Goal: Check status: Verify the current state of an ongoing process or item

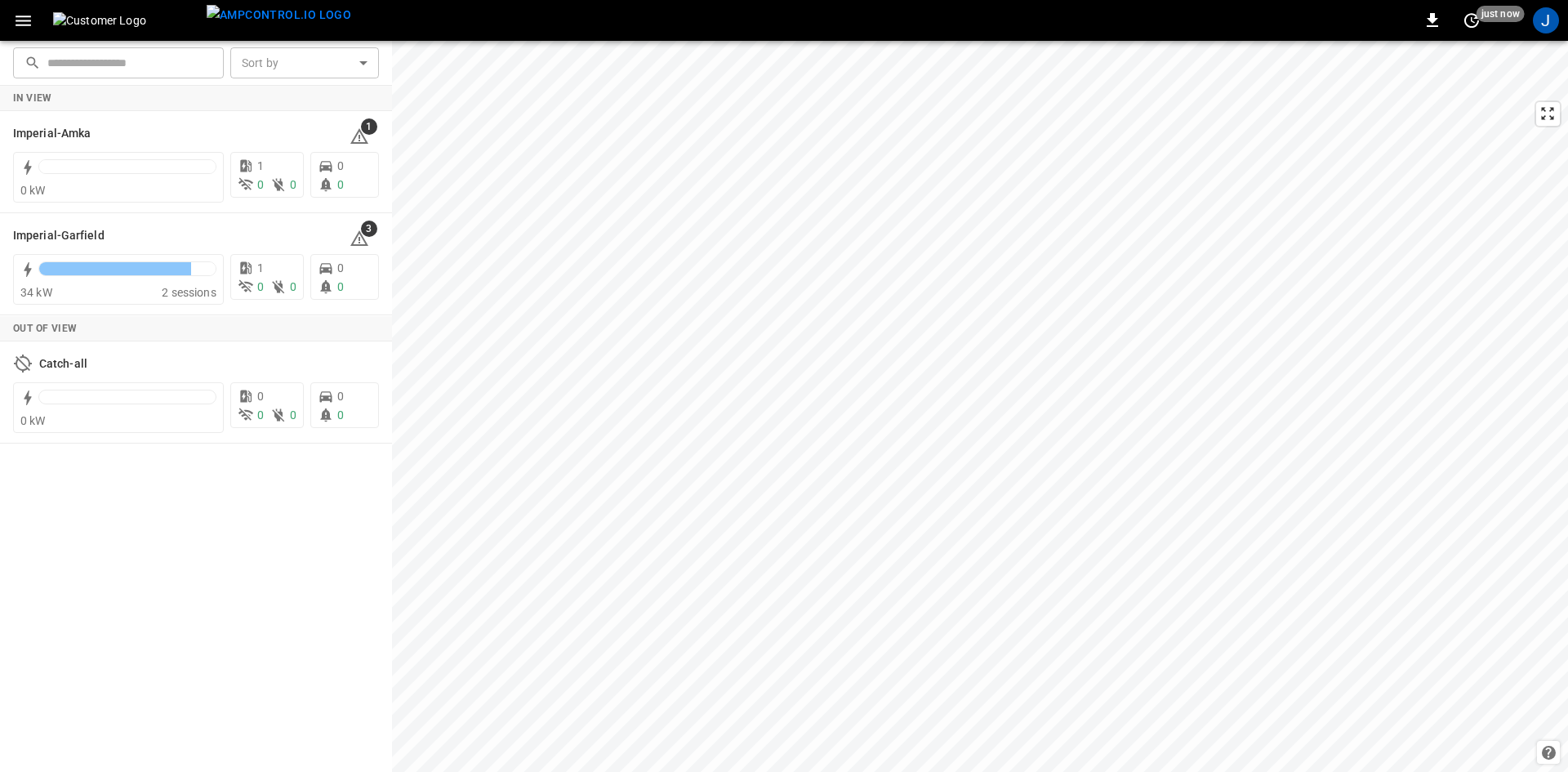
click at [1539, 34] on div "J" at bounding box center [1545, 20] width 31 height 31
click at [1542, 24] on div "J" at bounding box center [1546, 20] width 26 height 26
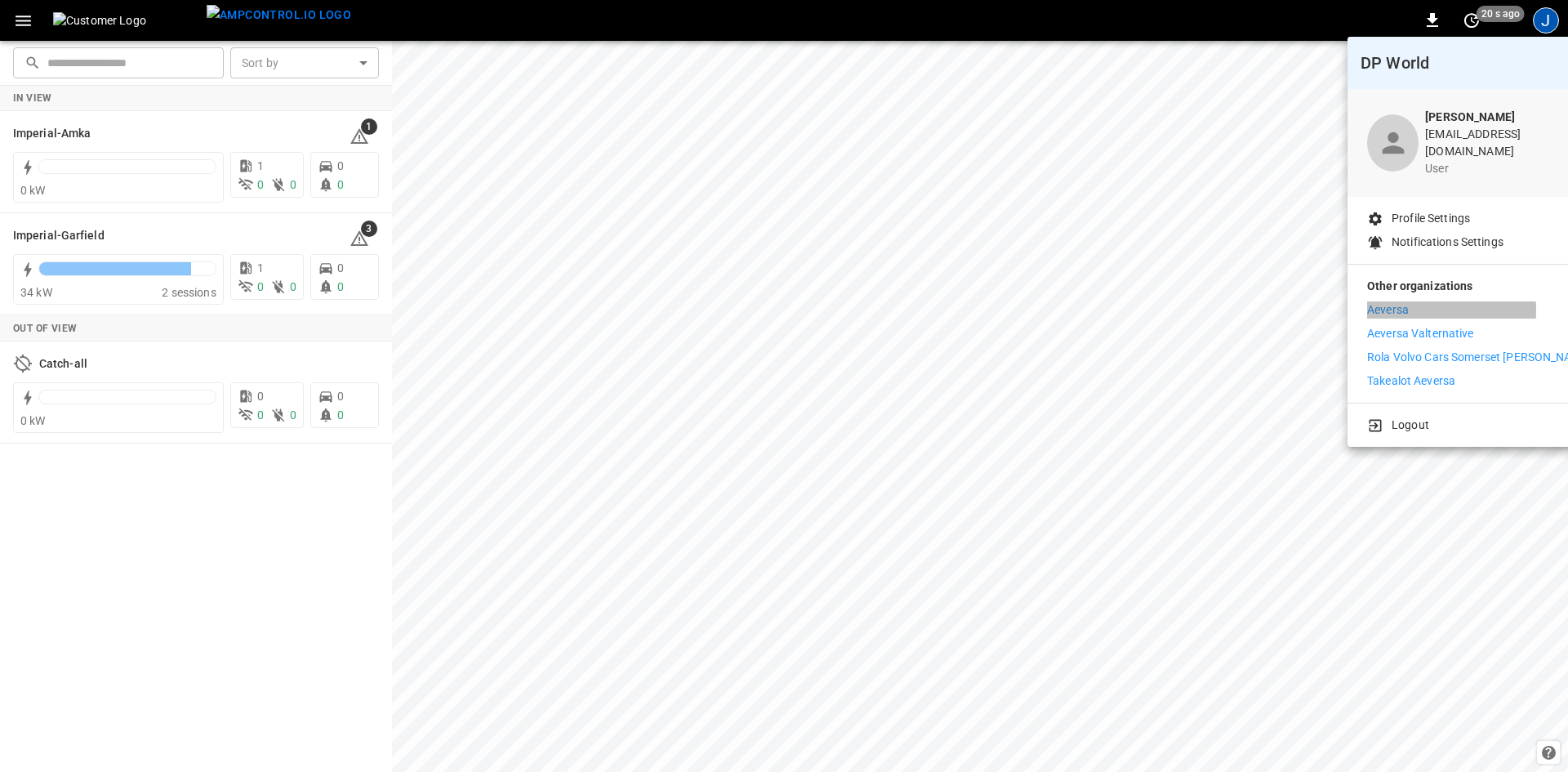
click at [1383, 302] on p "Aeversa" at bounding box center [1388, 310] width 42 height 17
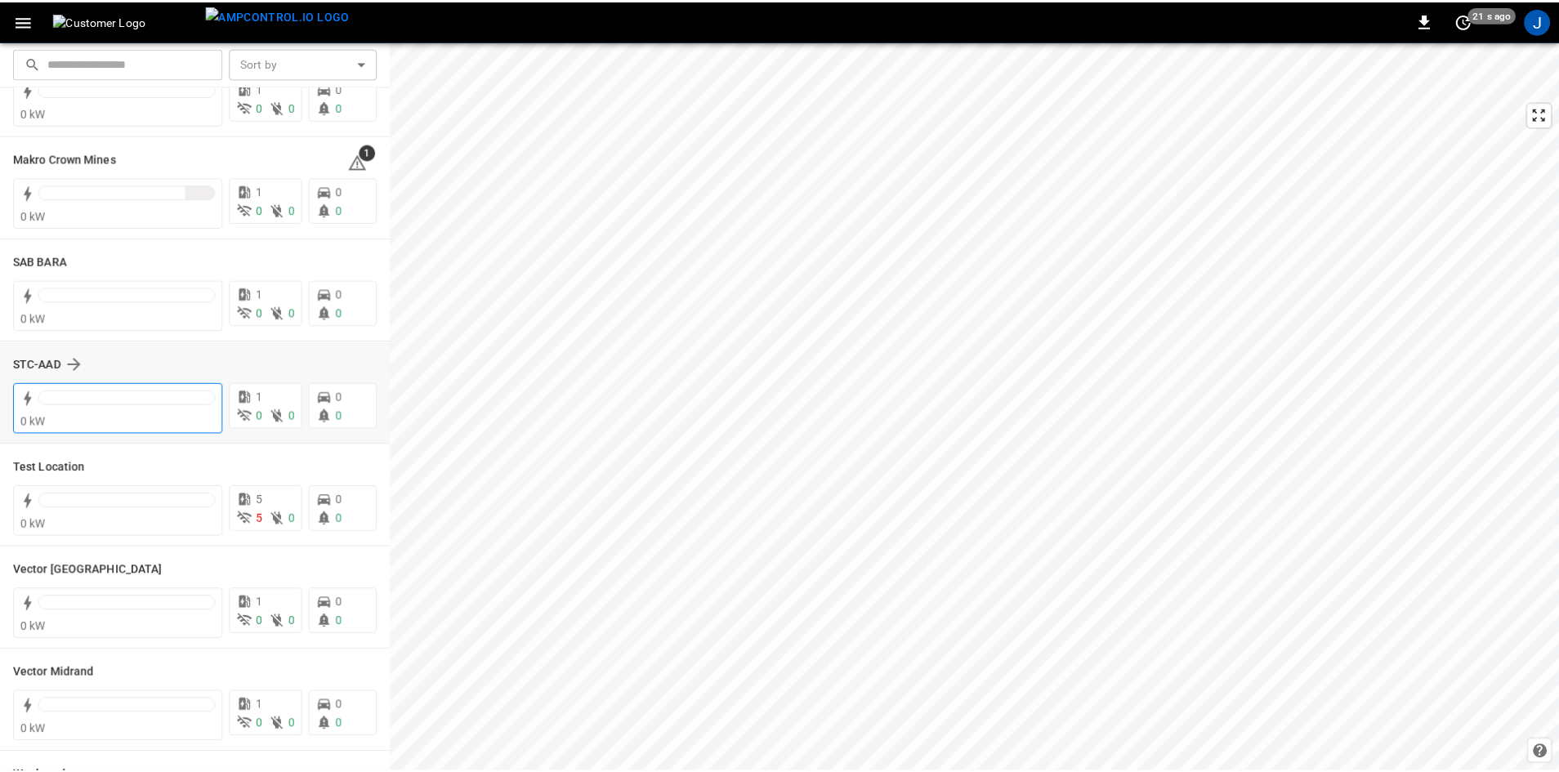
scroll to position [409, 0]
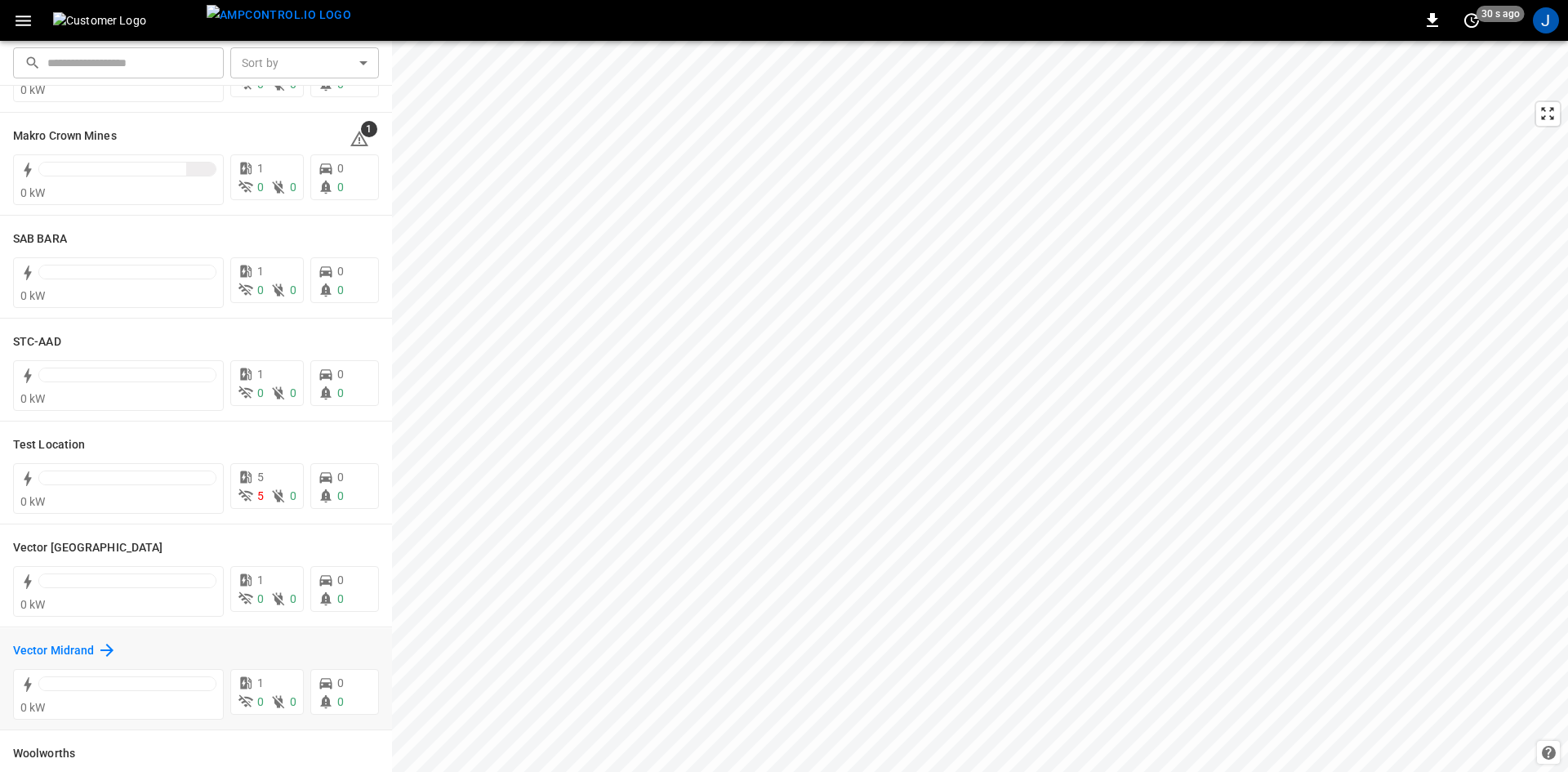
click at [80, 648] on h6 "Vector Midrand" at bounding box center [53, 651] width 81 height 18
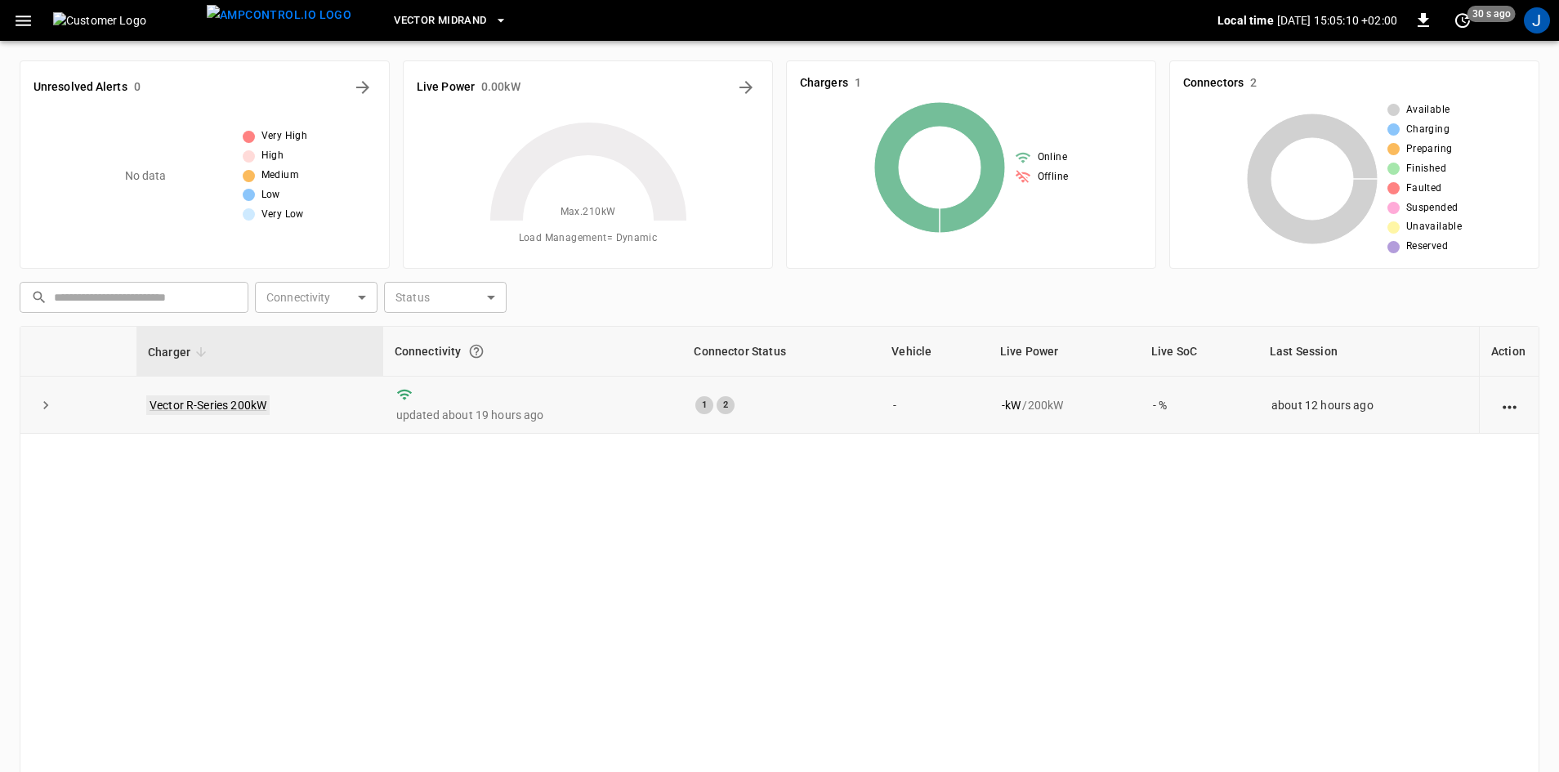
click at [235, 408] on link "Vector R-Series 200kW" at bounding box center [207, 406] width 123 height 20
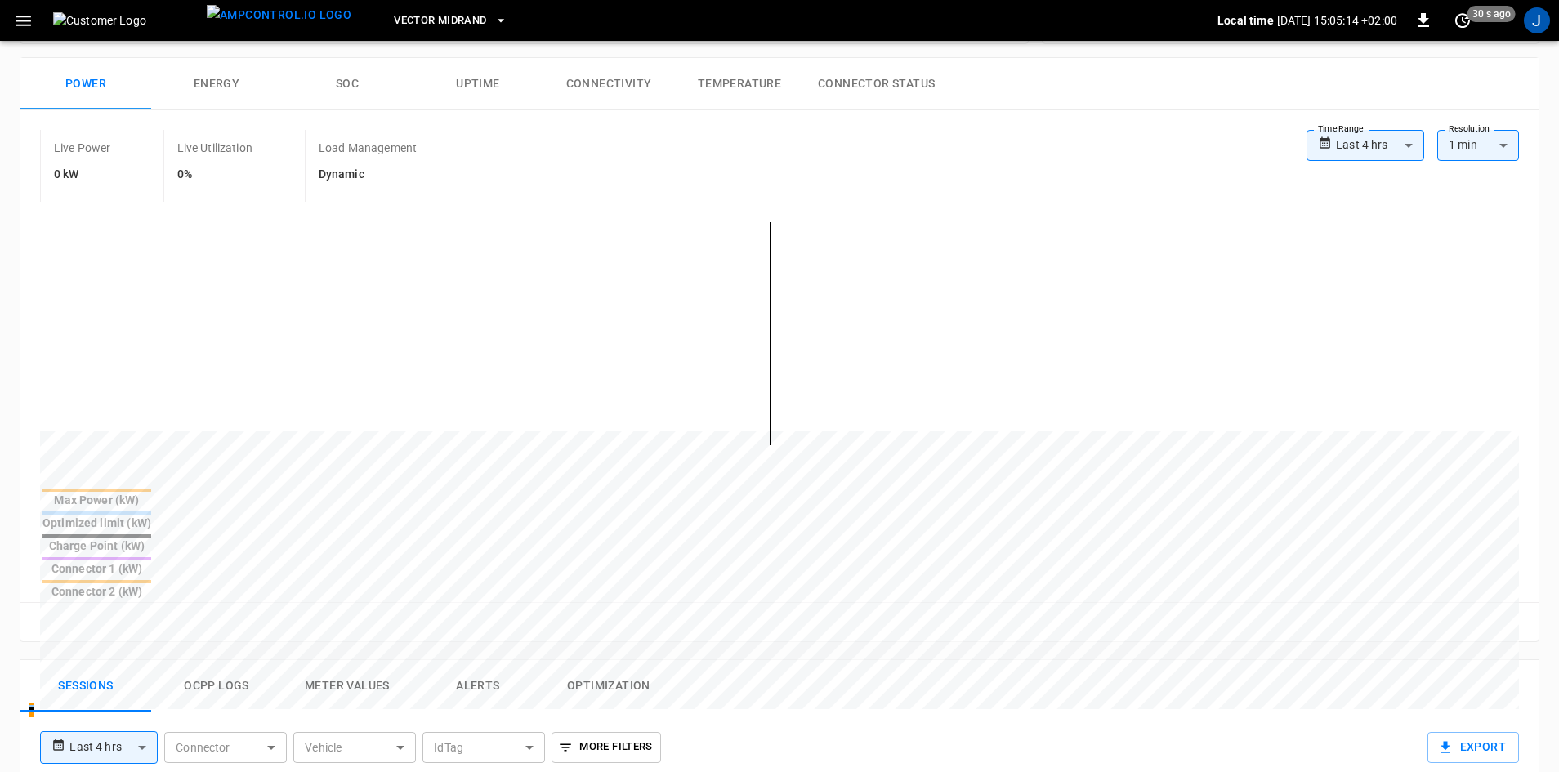
scroll to position [245, 0]
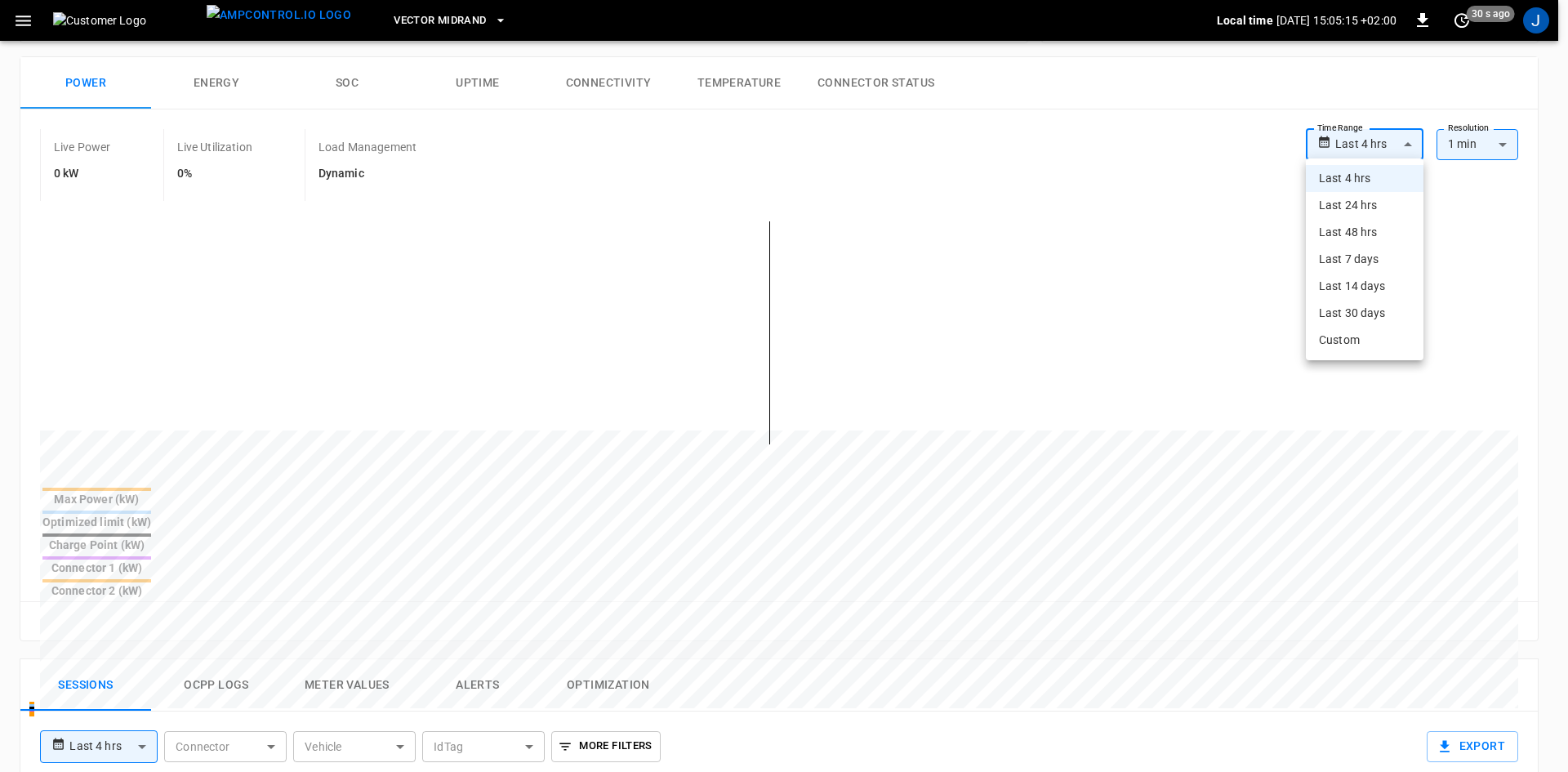
click at [1387, 145] on body "**********" at bounding box center [784, 570] width 1568 height 1631
click at [1373, 235] on li "Last 48 hrs" at bounding box center [1365, 232] width 118 height 27
type input "**********"
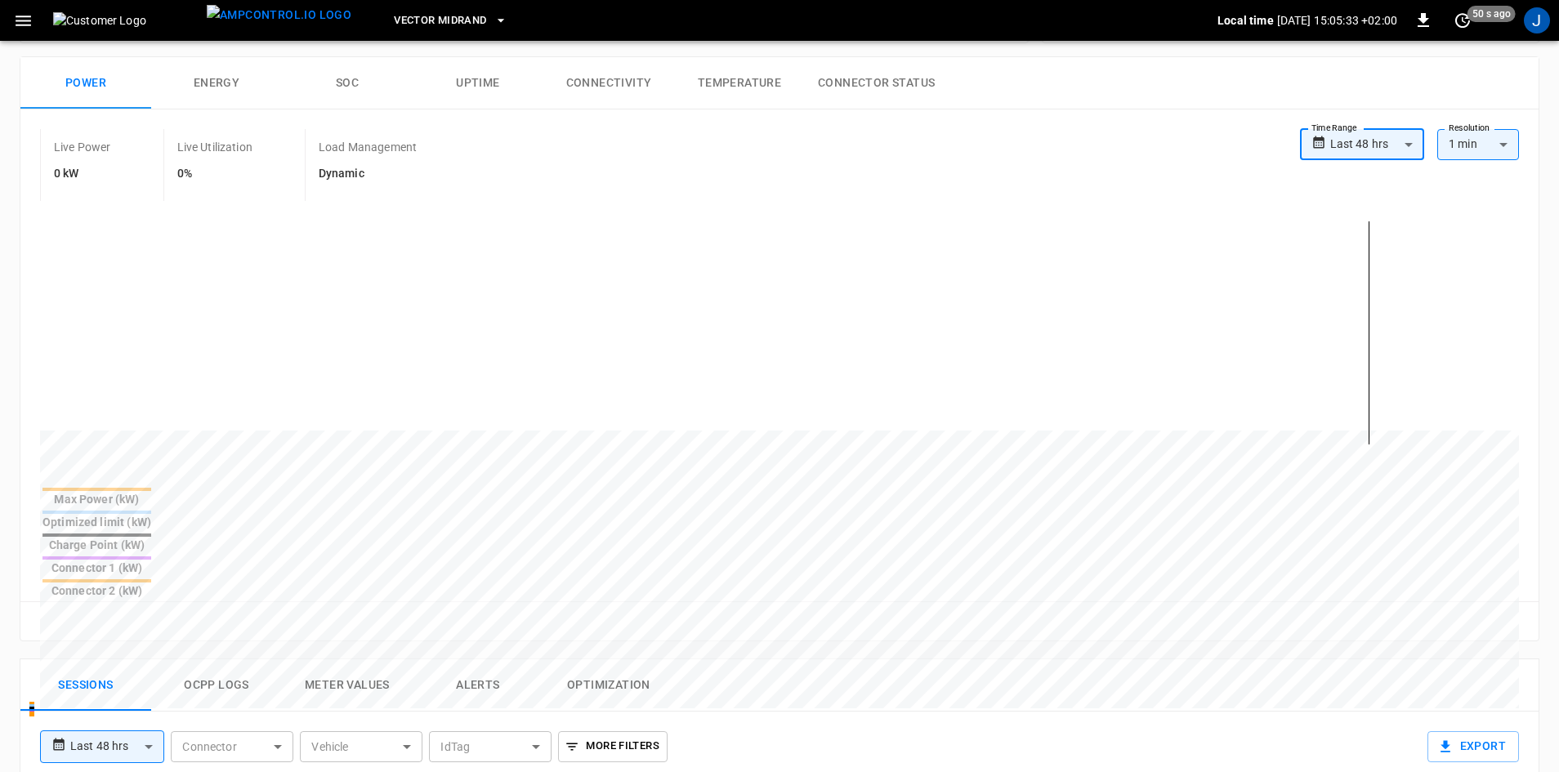
click at [1391, 143] on body "**********" at bounding box center [779, 570] width 1559 height 1631
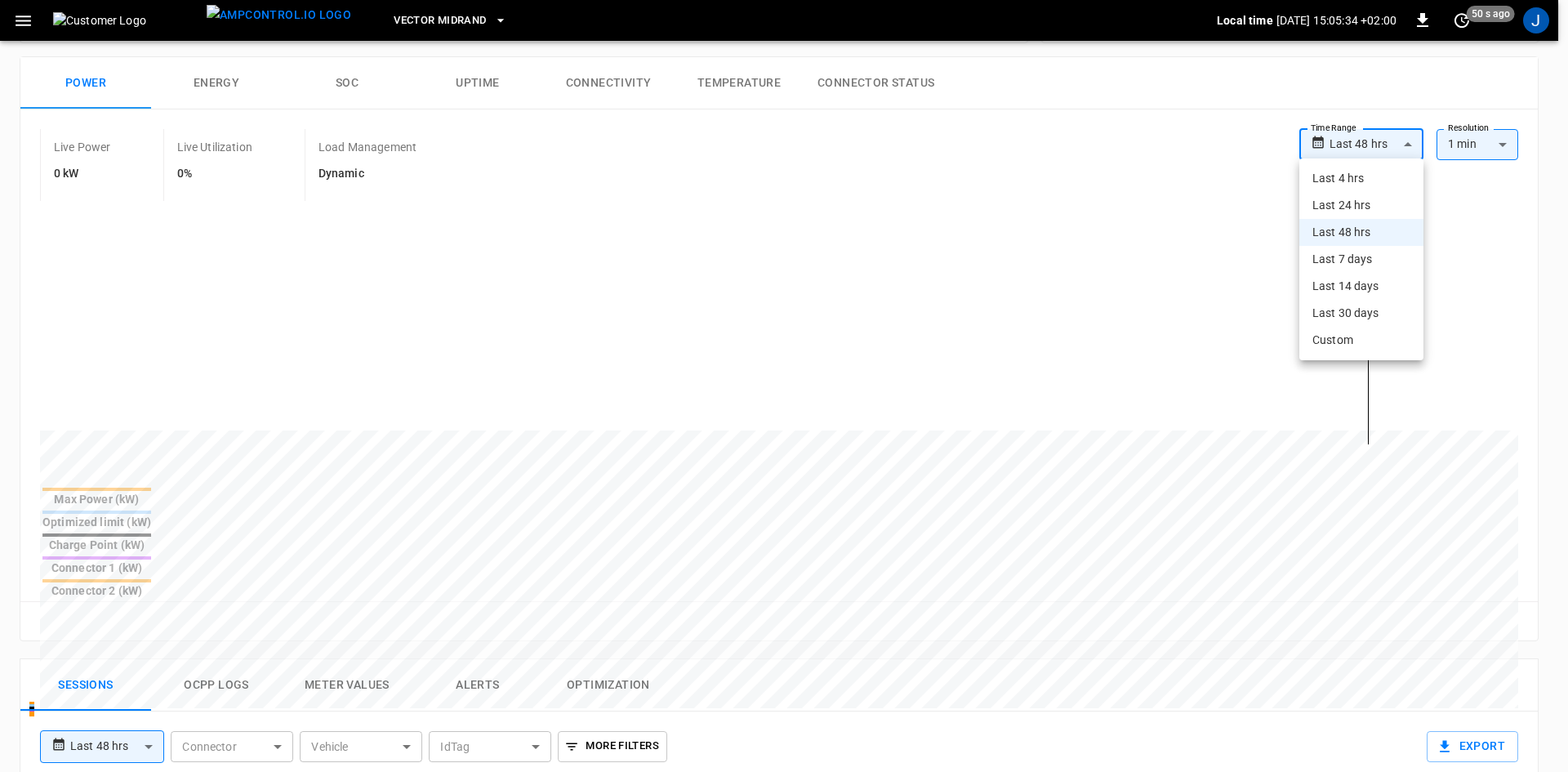
click at [1365, 261] on li "Last 7 days" at bounding box center [1361, 259] width 124 height 27
type input "**********"
type input "***"
type input "**********"
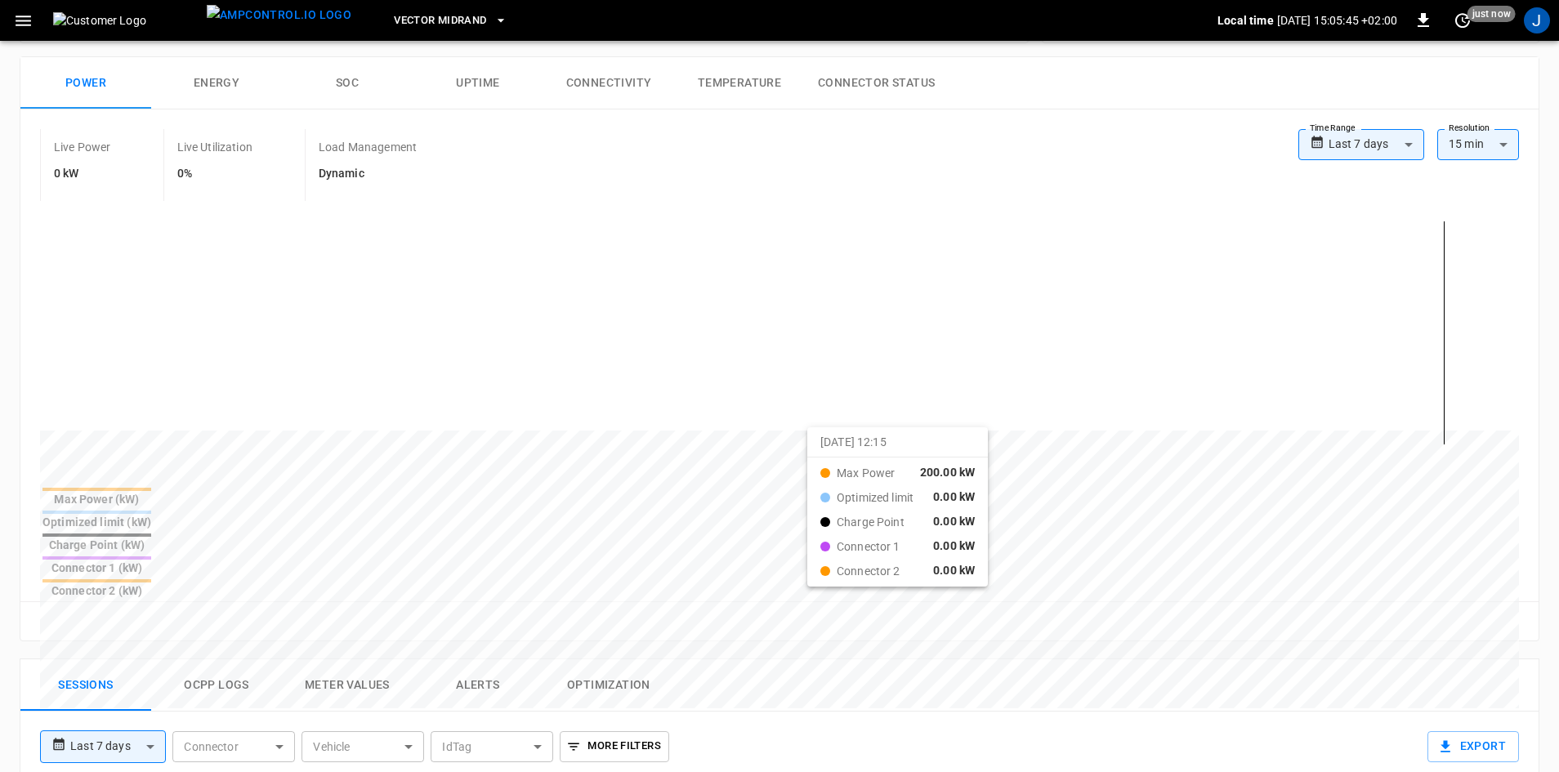
drag, startPoint x: 784, startPoint y: 438, endPoint x: 829, endPoint y: 440, distance: 44.2
click at [88, 609] on button "Reset zoom" at bounding box center [71, 621] width 75 height 25
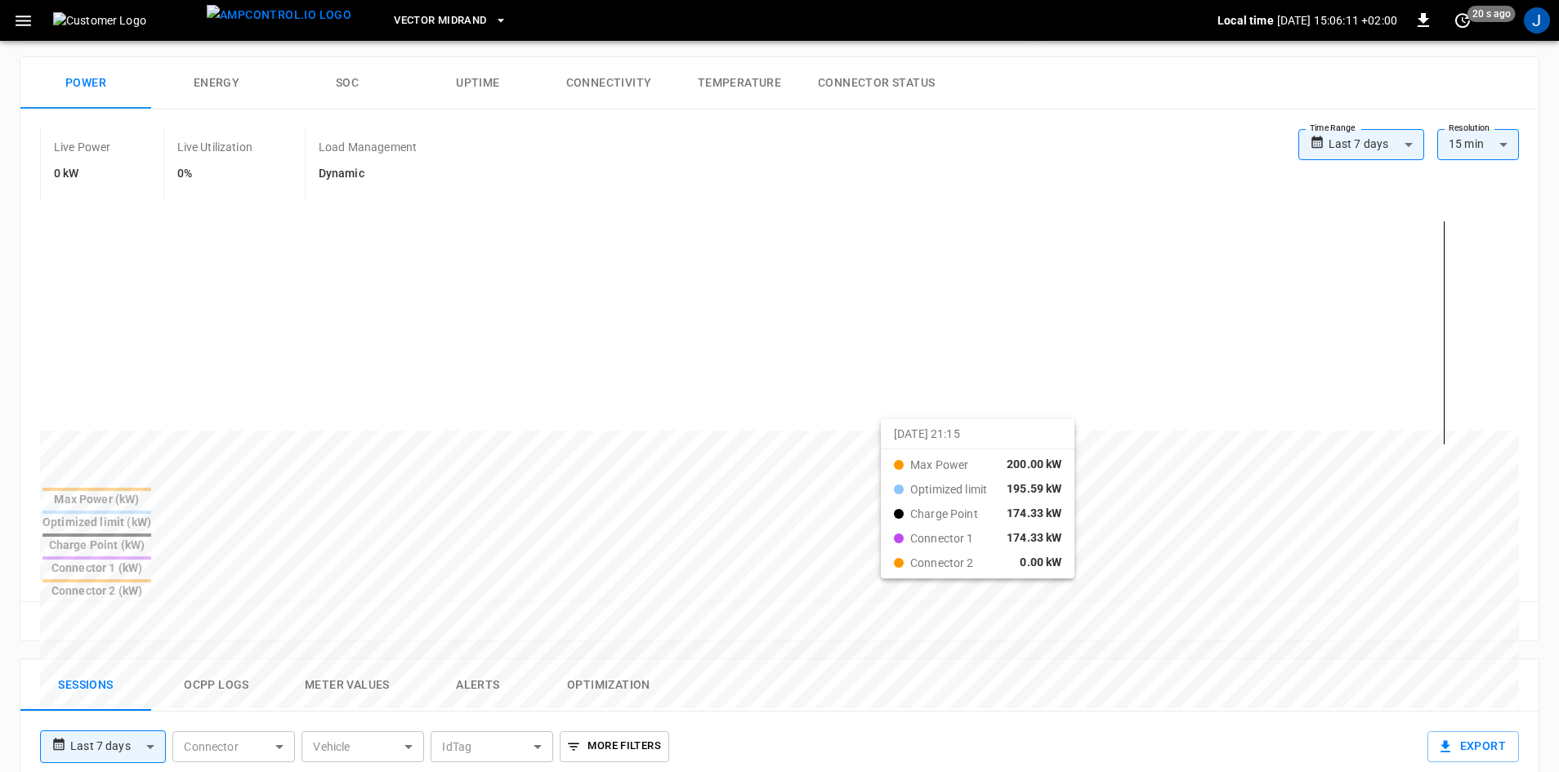
drag, startPoint x: 835, startPoint y: 431, endPoint x: 901, endPoint y: 431, distance: 66.2
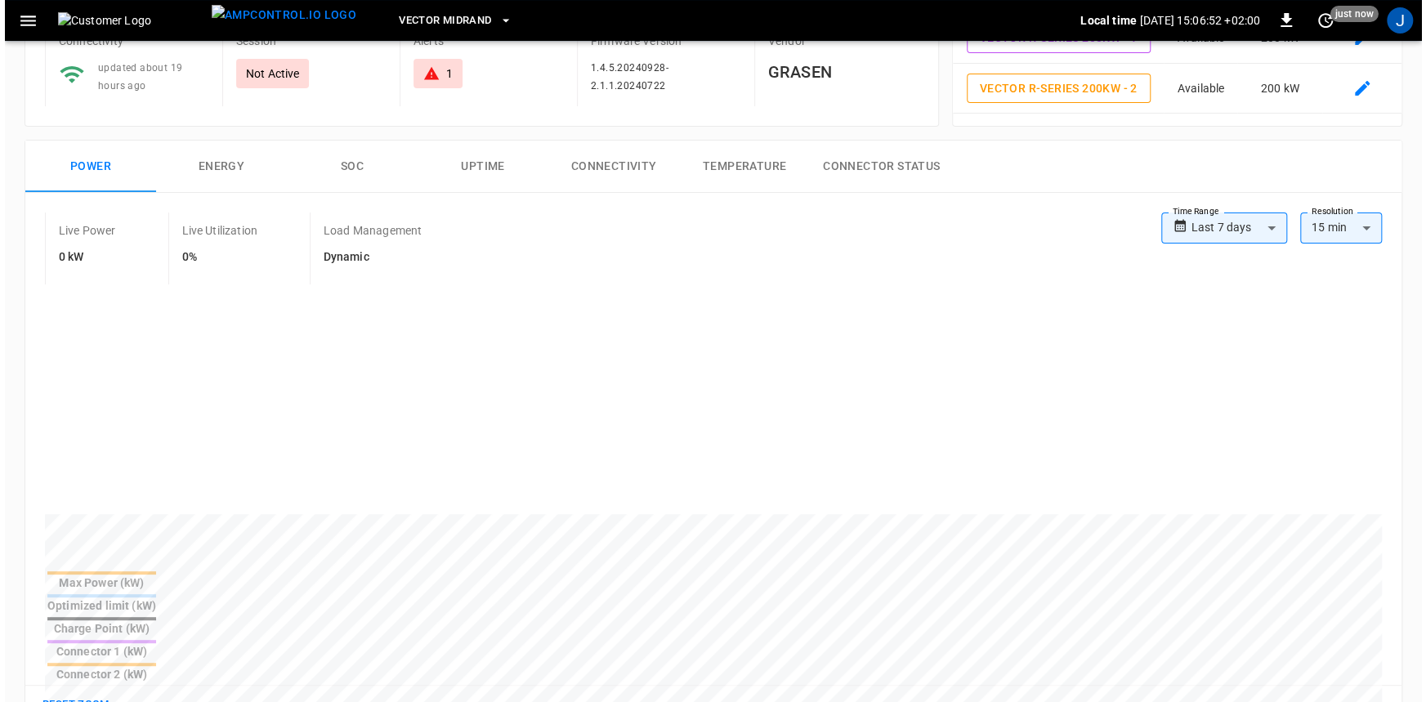
scroll to position [0, 0]
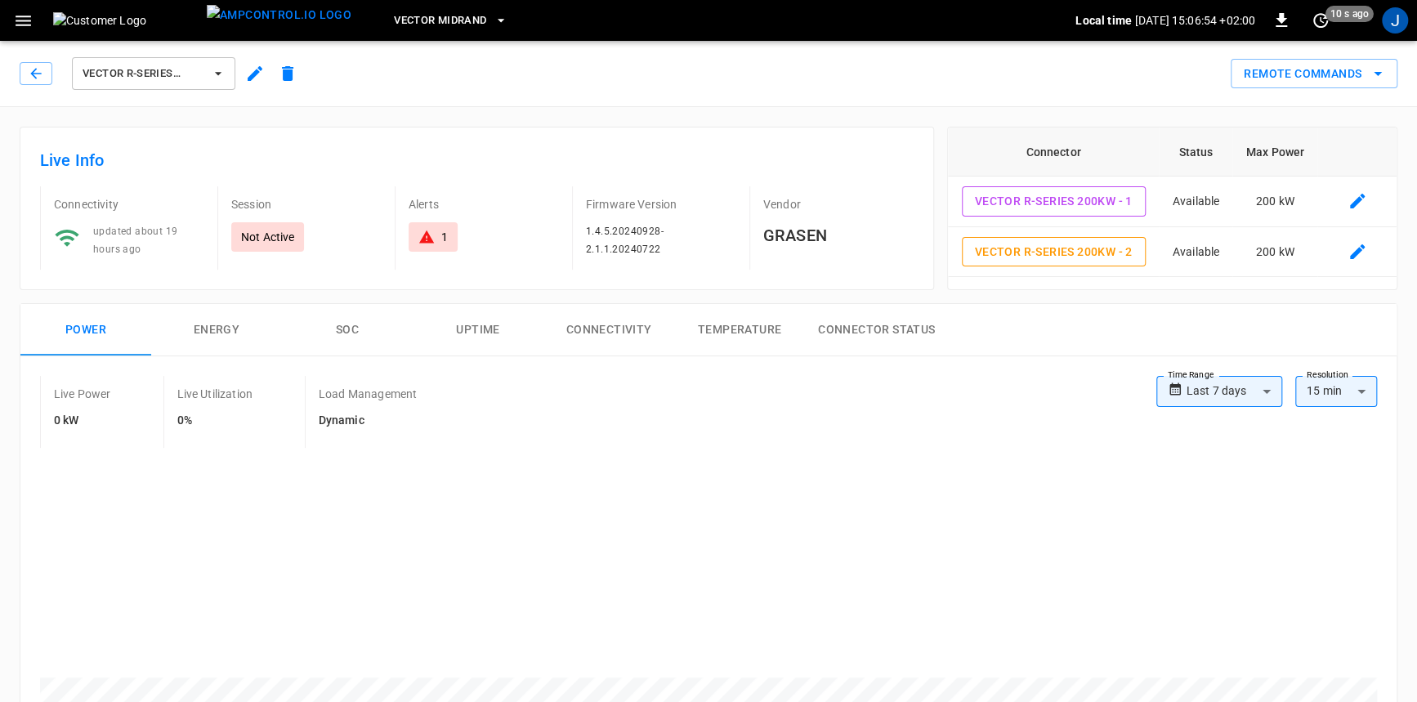
click at [196, 73] on span "Vector R-Series 200kW" at bounding box center [143, 74] width 121 height 19
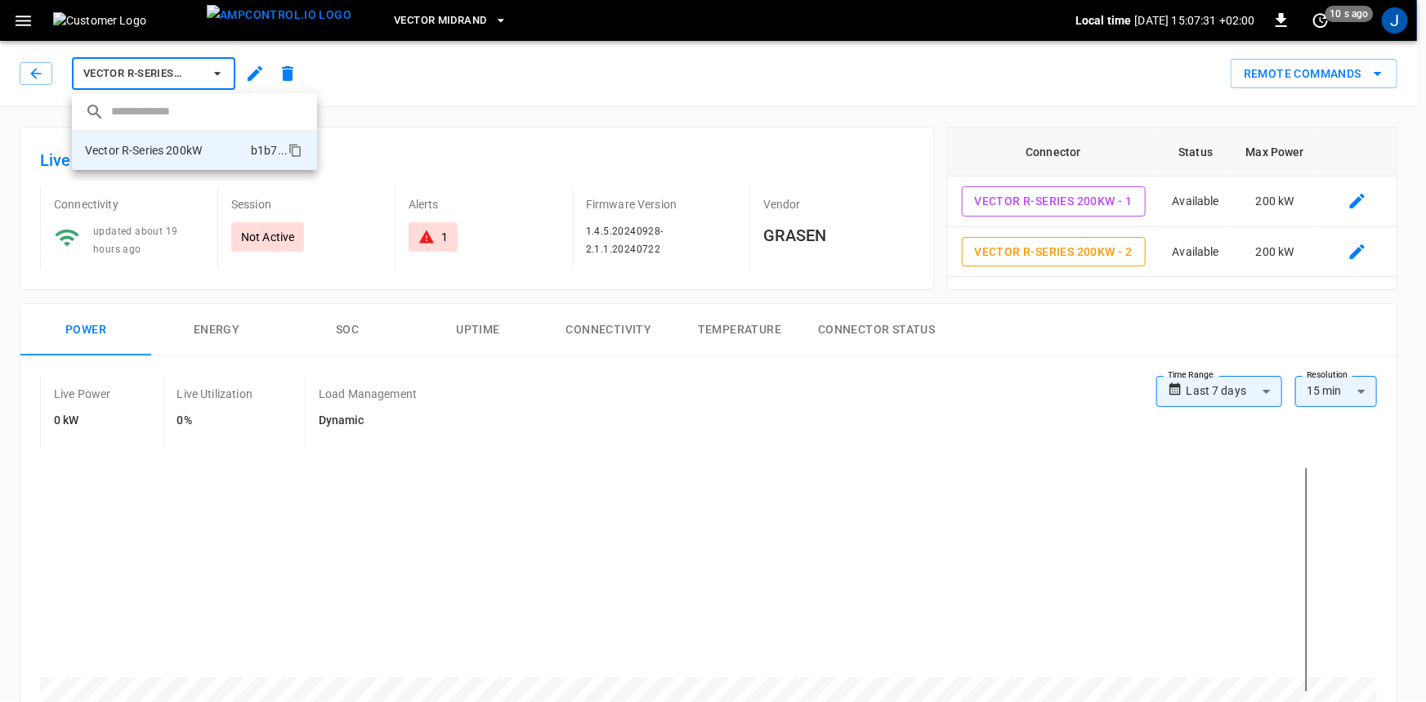
click at [1111, 451] on div at bounding box center [713, 351] width 1426 height 702
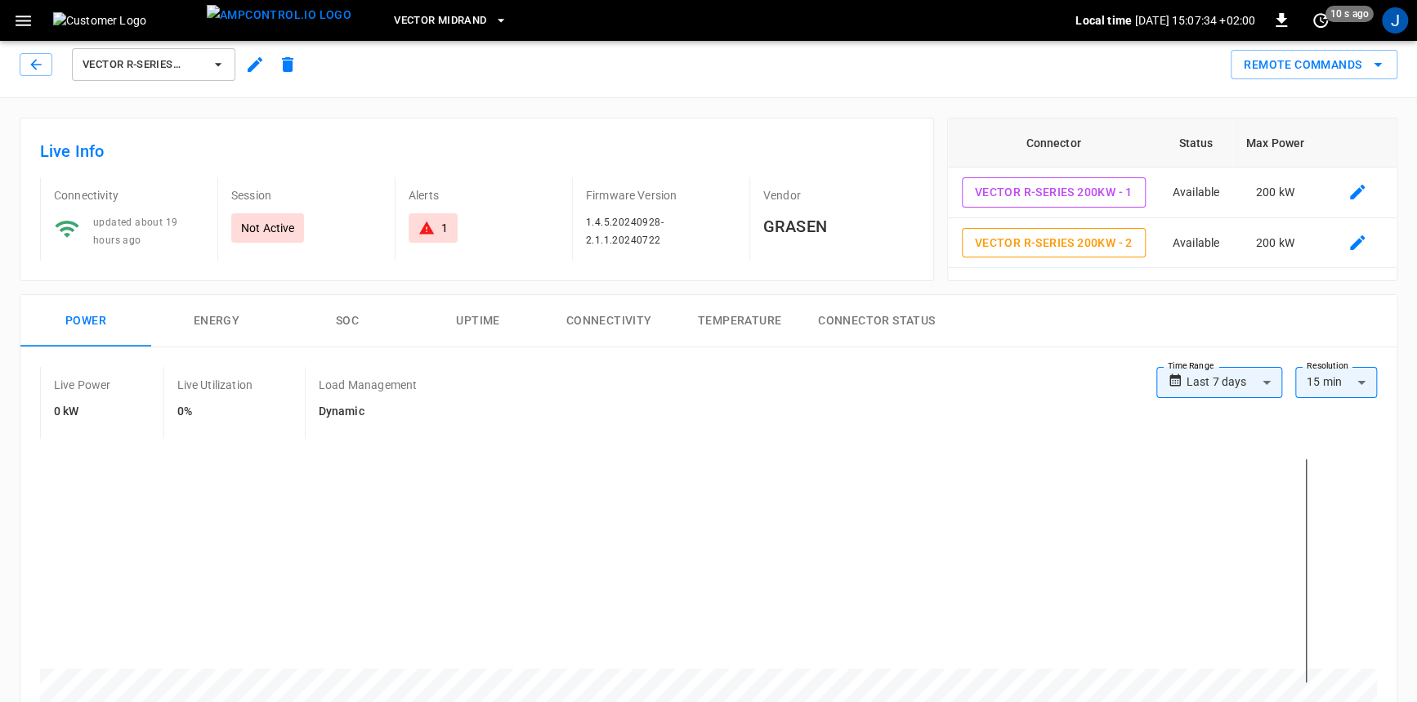
scroll to position [74, 0]
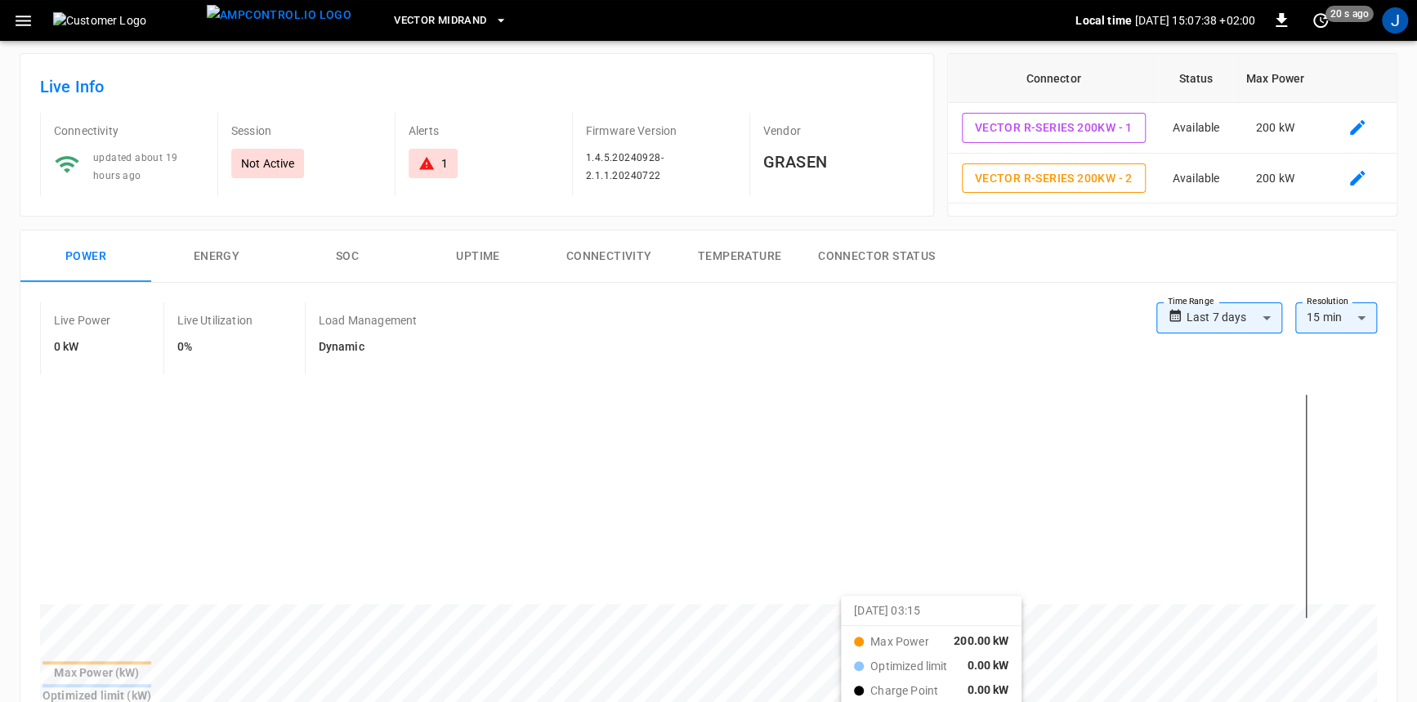
drag, startPoint x: 659, startPoint y: 610, endPoint x: 861, endPoint y: 605, distance: 201.9
drag, startPoint x: 719, startPoint y: 586, endPoint x: 842, endPoint y: 583, distance: 122.6
drag, startPoint x: 760, startPoint y: 608, endPoint x: 788, endPoint y: 608, distance: 27.8
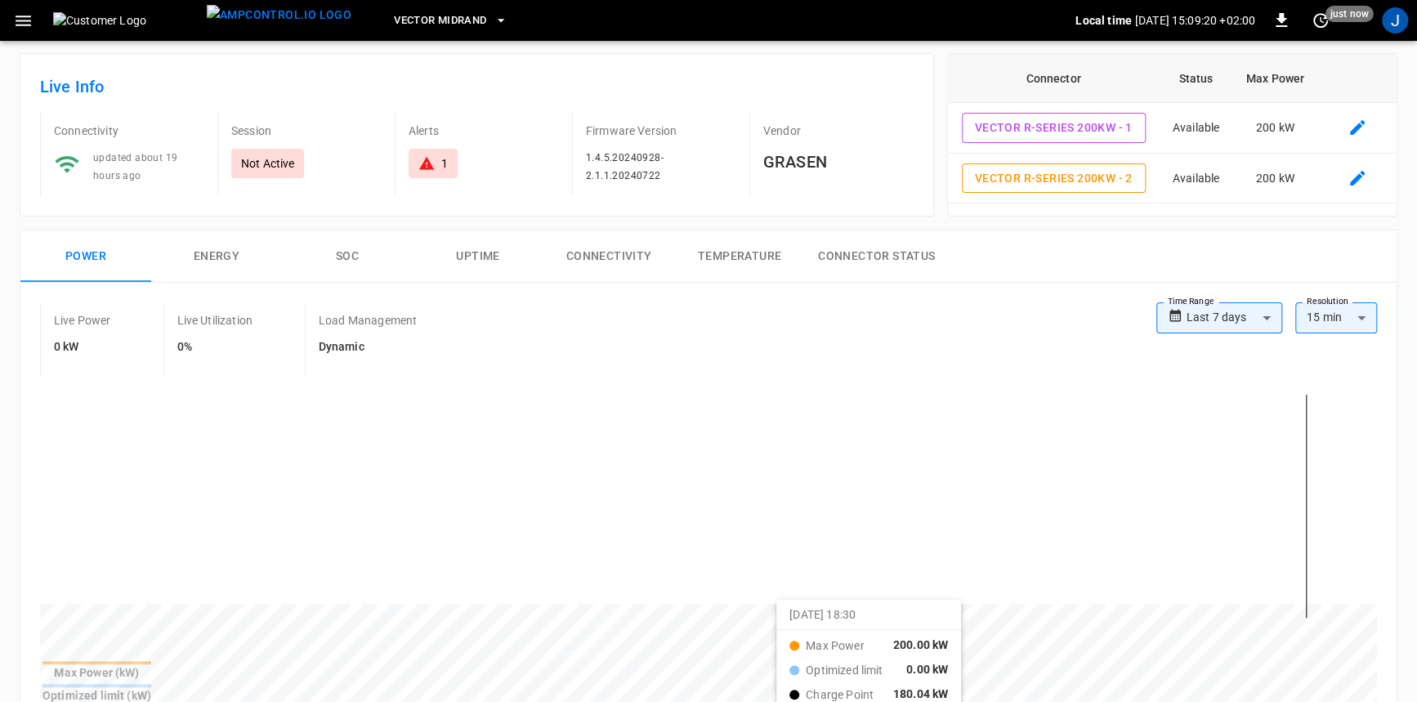
drag, startPoint x: 759, startPoint y: 608, endPoint x: 797, endPoint y: 609, distance: 37.6
drag, startPoint x: 762, startPoint y: 606, endPoint x: 793, endPoint y: 604, distance: 31.1
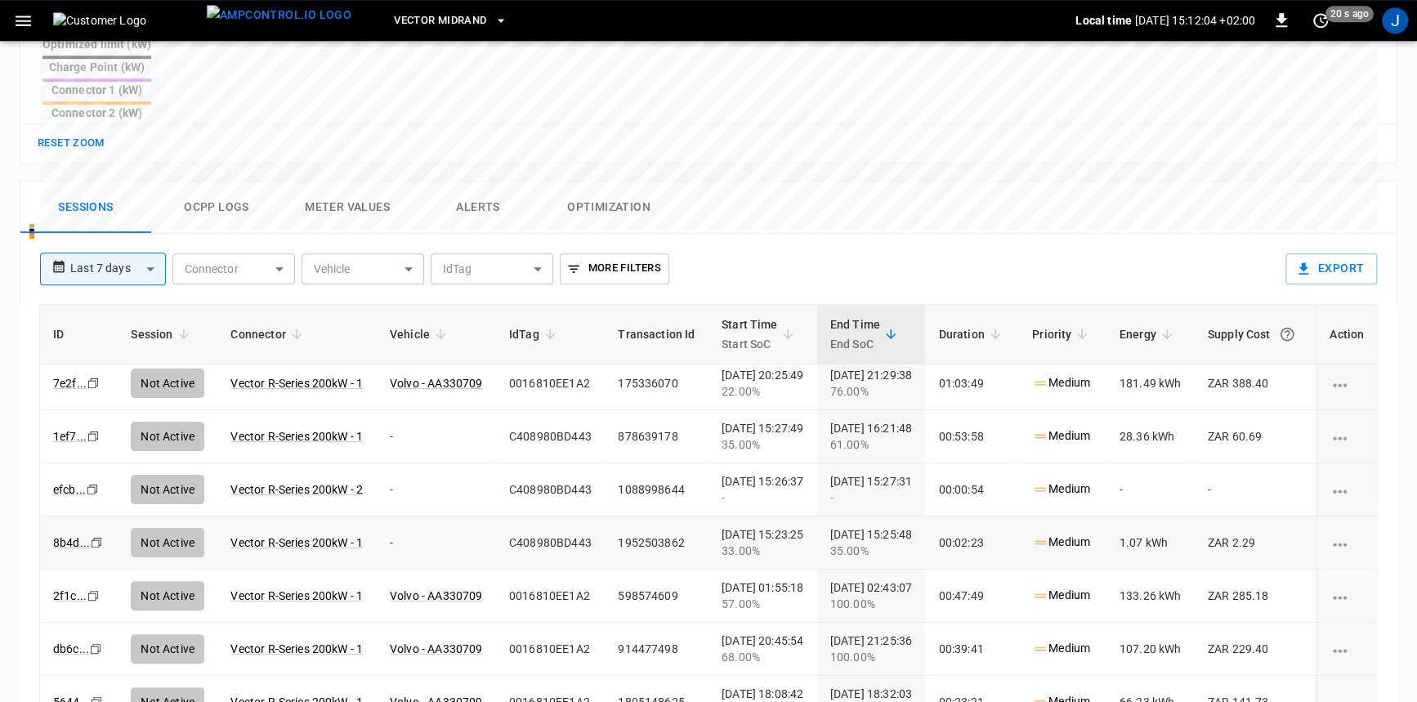
scroll to position [194, 0]
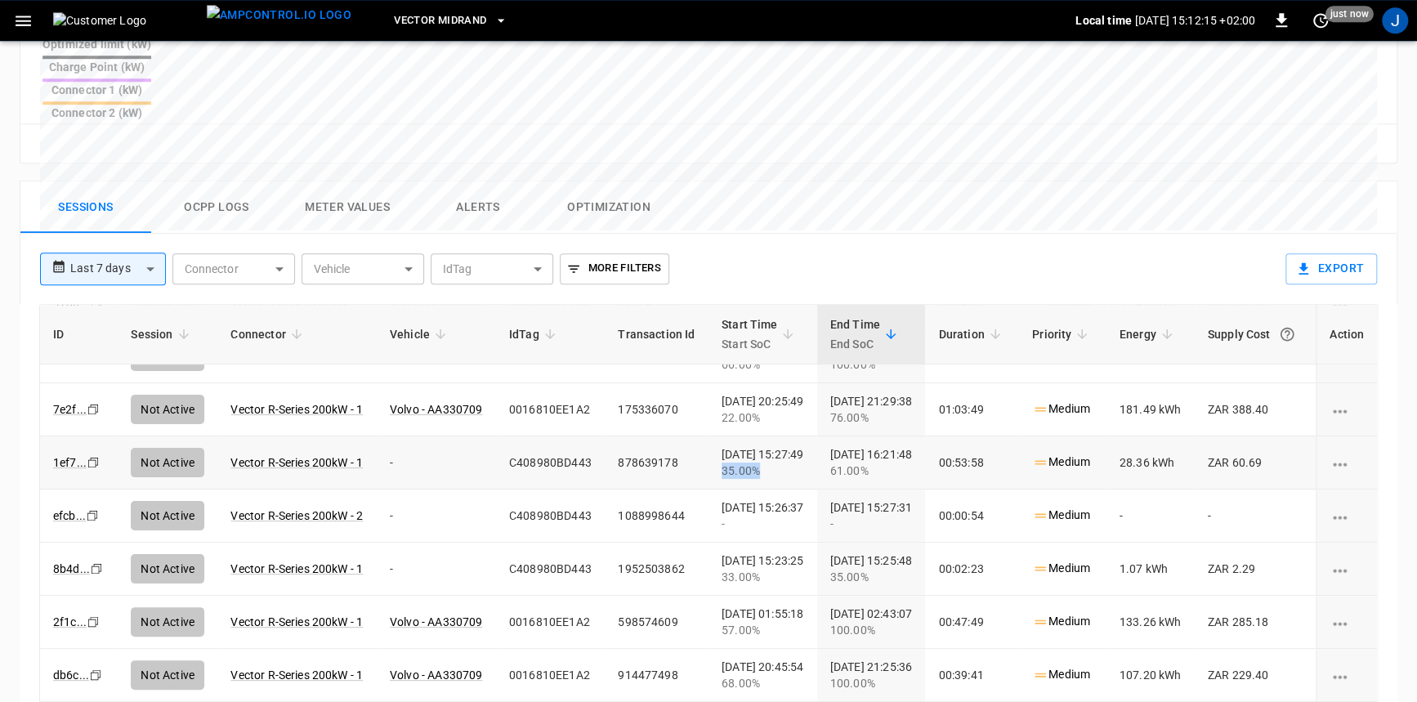
drag, startPoint x: 714, startPoint y: 385, endPoint x: 755, endPoint y: 382, distance: 41.0
click at [755, 436] on td "2025-09-23 15:27:49 35.00%" at bounding box center [762, 462] width 109 height 53
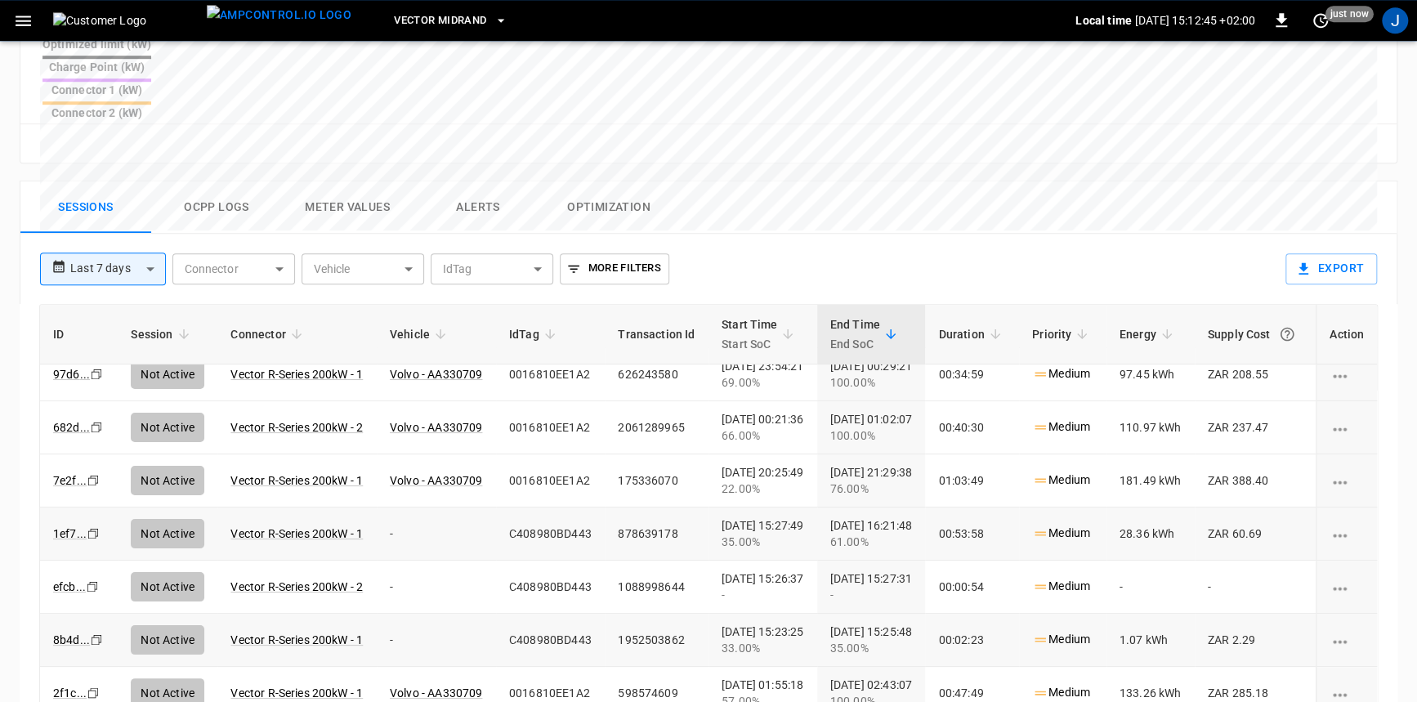
scroll to position [0, 0]
